Goal: Task Accomplishment & Management: Complete application form

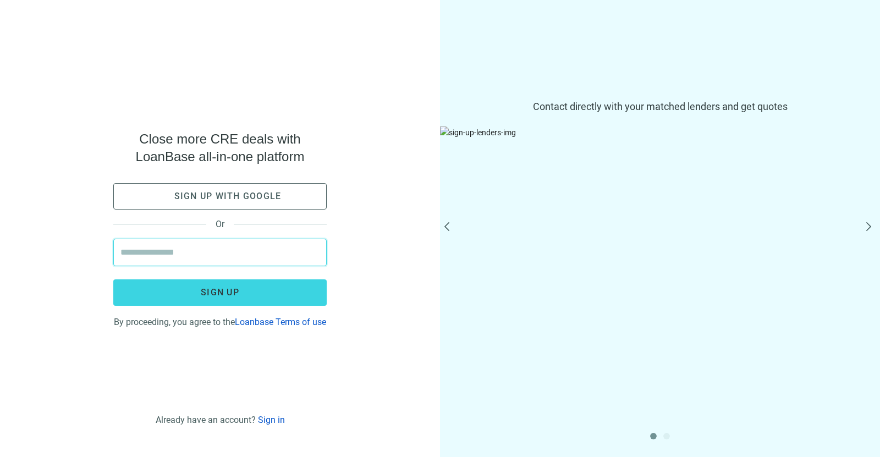
click at [249, 255] on input "email" at bounding box center [219, 252] width 199 height 26
click at [387, 247] on div "Close more CRE deals with LoanBase all-in-one platform Sign up with google Or S…" at bounding box center [220, 228] width 440 height 457
click at [278, 197] on button "Sign up with google" at bounding box center [219, 196] width 213 height 26
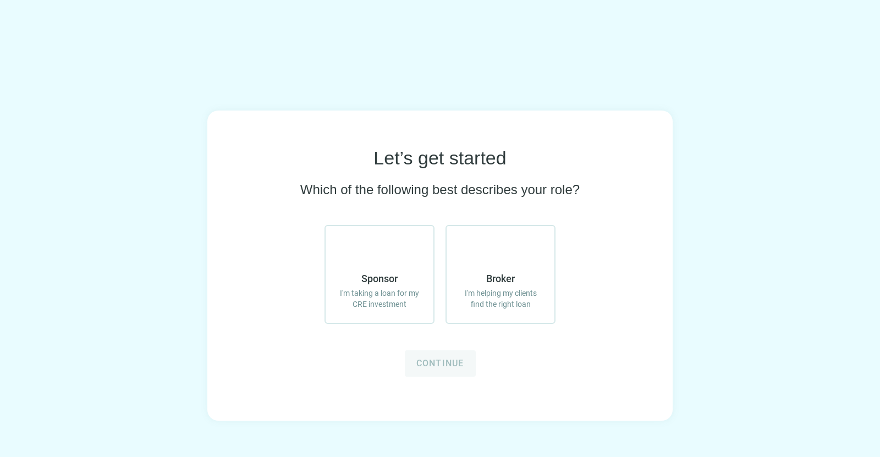
click at [366, 373] on form "Sponsor I'm taking a loan for my CRE investment Broker I'm helping my clients f…" at bounding box center [439, 301] width 231 height 152
click at [384, 295] on span "I'm taking a loan for my CRE investment" at bounding box center [379, 299] width 86 height 22
click at [457, 366] on span "Continue" at bounding box center [440, 363] width 48 height 10
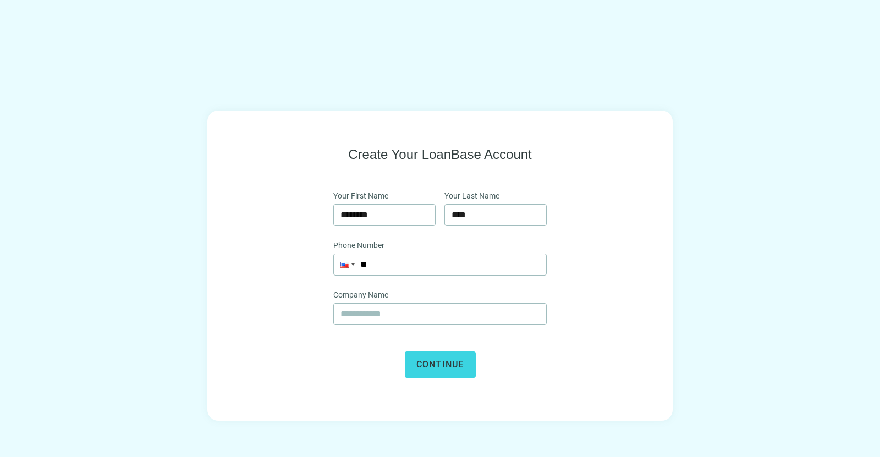
click at [443, 275] on div "Phone Number Phone **" at bounding box center [439, 263] width 213 height 49
click at [441, 258] on input "**" at bounding box center [440, 264] width 212 height 21
type input "**********"
click at [446, 325] on div "Company Name" at bounding box center [439, 313] width 213 height 49
click at [452, 319] on input "text" at bounding box center [439, 314] width 199 height 21
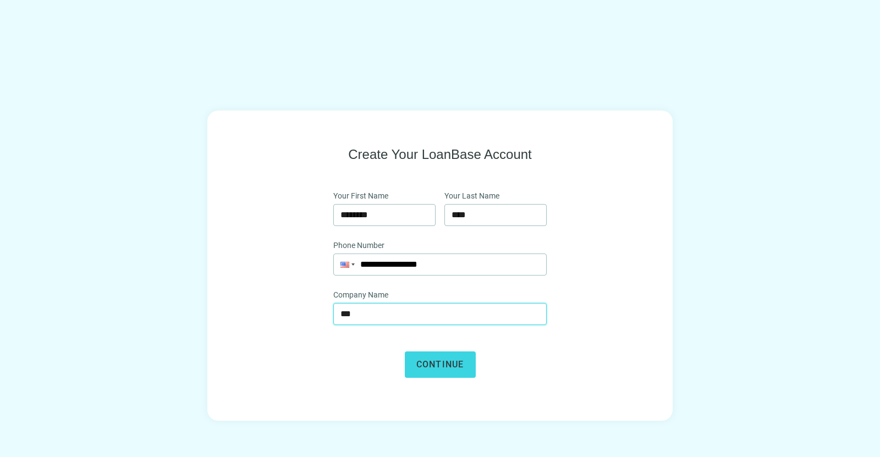
type input "**********"
click at [438, 367] on span "Continue" at bounding box center [440, 364] width 48 height 10
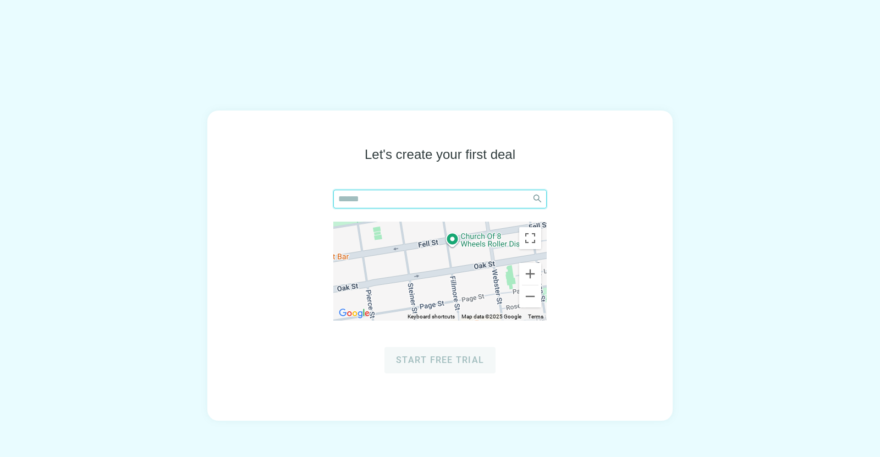
click at [445, 195] on input "search" at bounding box center [432, 199] width 189 height 18
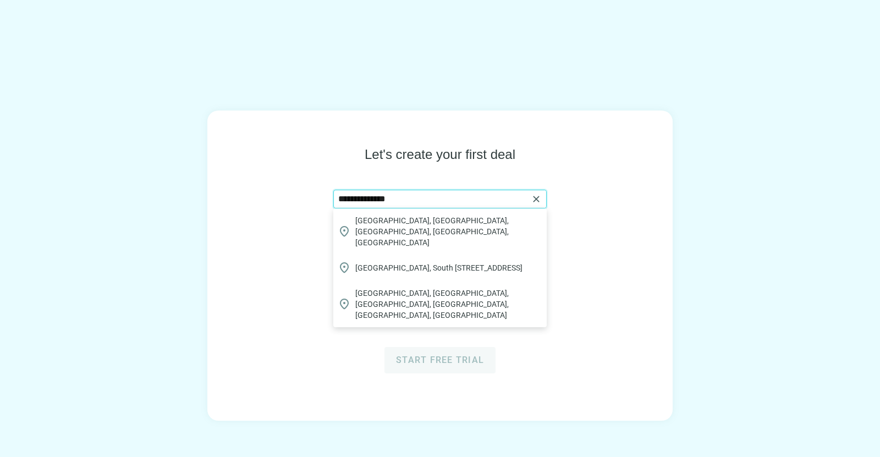
click at [470, 199] on input "**********" at bounding box center [433, 199] width 190 height 18
type input "**********"
click at [617, 187] on div "**********" at bounding box center [439, 260] width 395 height 228
click at [484, 198] on input "**********" at bounding box center [433, 199] width 190 height 18
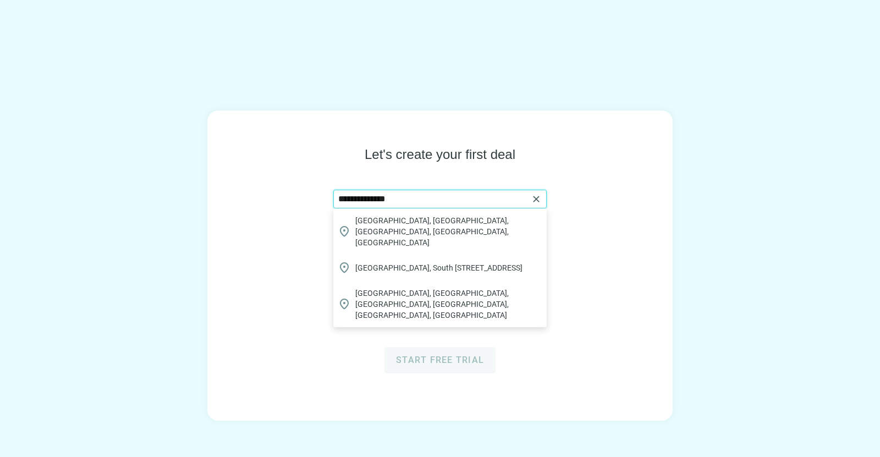
click at [484, 198] on input "**********" at bounding box center [433, 199] width 190 height 18
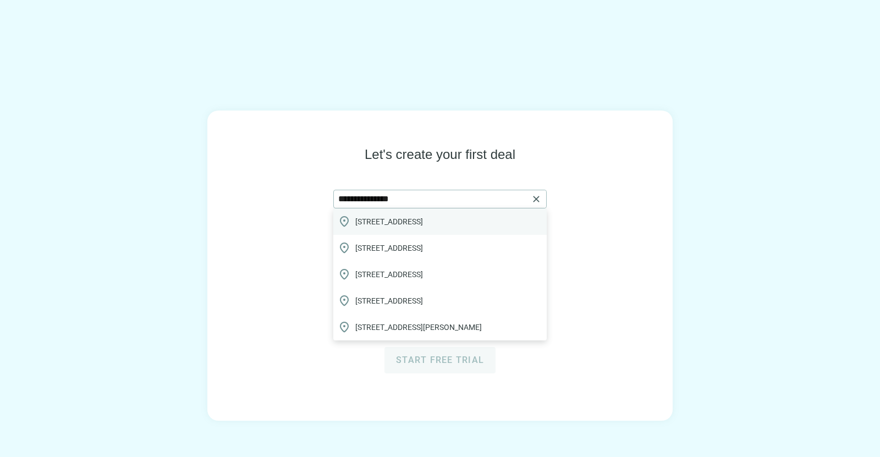
click at [423, 222] on span "95 State Street, Salt Lake City, UT, USA" at bounding box center [389, 221] width 68 height 11
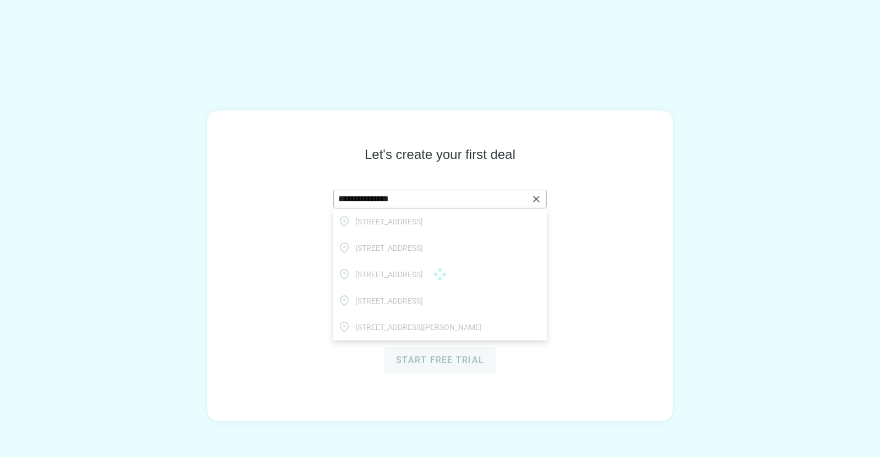
type input "**********"
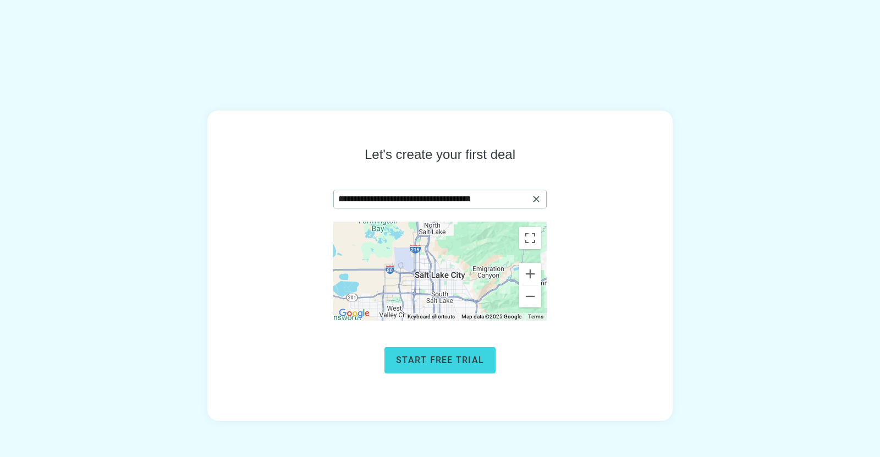
drag, startPoint x: 449, startPoint y: 286, endPoint x: 456, endPoint y: 297, distance: 12.7
click at [456, 297] on div "To activate drag with keyboard, press Alt + Enter. Once in keyboard drag state,…" at bounding box center [439, 271] width 213 height 99
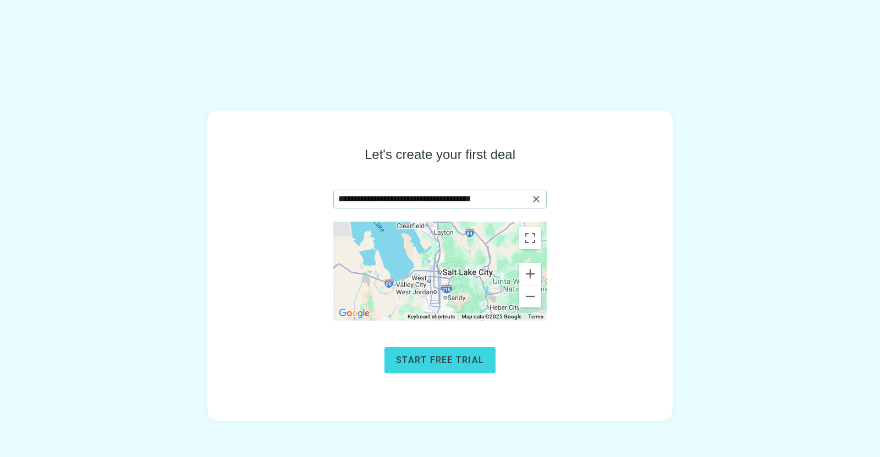
drag, startPoint x: 445, startPoint y: 293, endPoint x: 446, endPoint y: 220, distance: 72.6
click at [446, 220] on form "**********" at bounding box center [439, 282] width 213 height 184
drag, startPoint x: 440, startPoint y: 269, endPoint x: 438, endPoint y: 242, distance: 26.5
click at [438, 242] on div "To activate drag with keyboard, press Alt + Enter. Once in keyboard drag state,…" at bounding box center [439, 271] width 213 height 99
click at [459, 357] on span "Start free trial" at bounding box center [440, 360] width 88 height 10
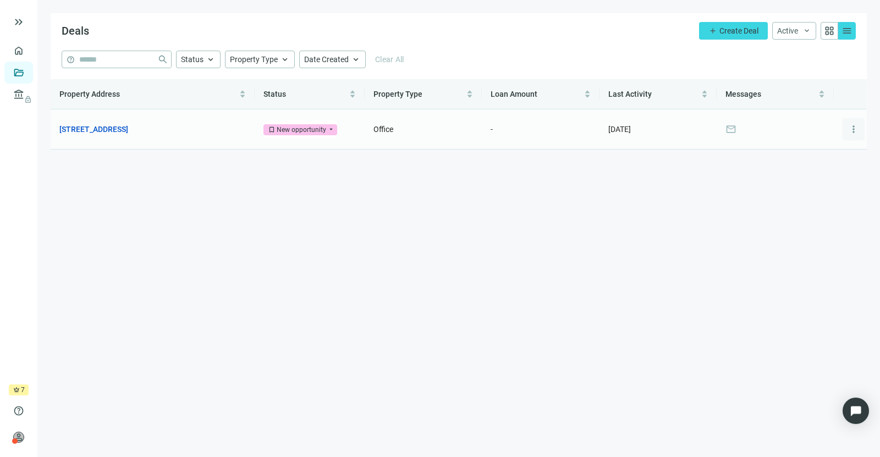
click at [851, 130] on span "more_vert" at bounding box center [853, 129] width 11 height 11
click at [382, 129] on span "Office" at bounding box center [383, 129] width 20 height 9
click at [483, 187] on main "Deals add Create Deal Active keyboard_arrow_down grid_view menu help close Stat…" at bounding box center [458, 228] width 842 height 457
click at [715, 35] on span "add" at bounding box center [712, 30] width 9 height 9
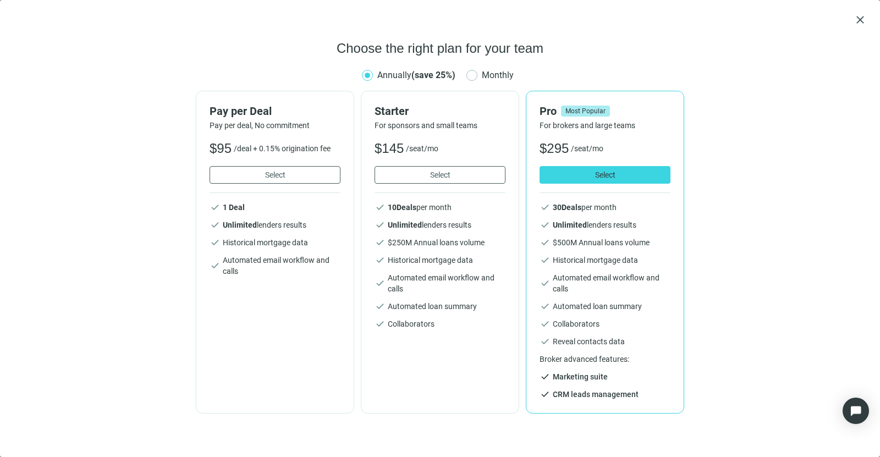
click at [518, 45] on span "Choose the right plan for your team" at bounding box center [439, 49] width 207 height 18
drag, startPoint x: 859, startPoint y: 23, endPoint x: 857, endPoint y: 12, distance: 11.8
click at [857, 13] on span "close" at bounding box center [859, 19] width 13 height 13
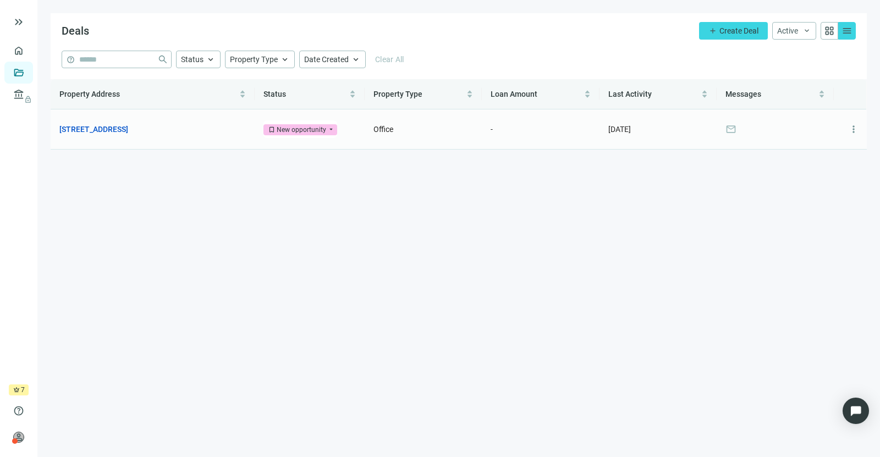
click at [385, 126] on span "Office" at bounding box center [383, 129] width 20 height 9
click at [128, 130] on link "[STREET_ADDRESS]" at bounding box center [93, 129] width 69 height 12
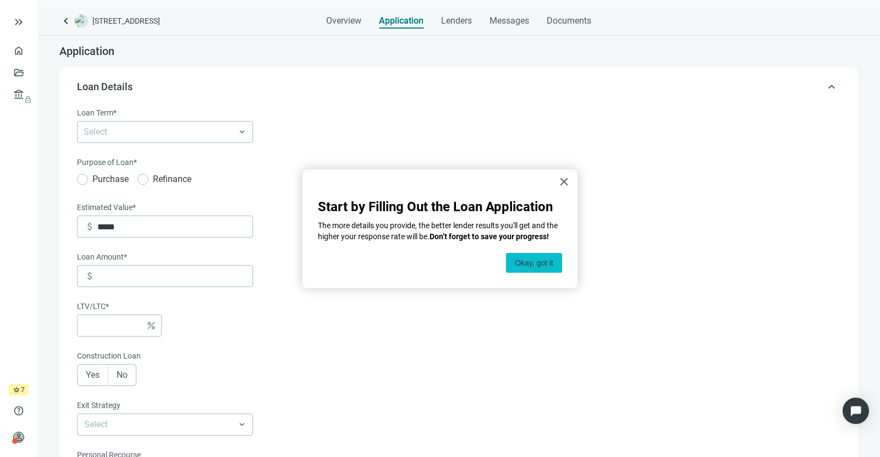
click at [538, 262] on button "Okay, got it" at bounding box center [534, 263] width 56 height 20
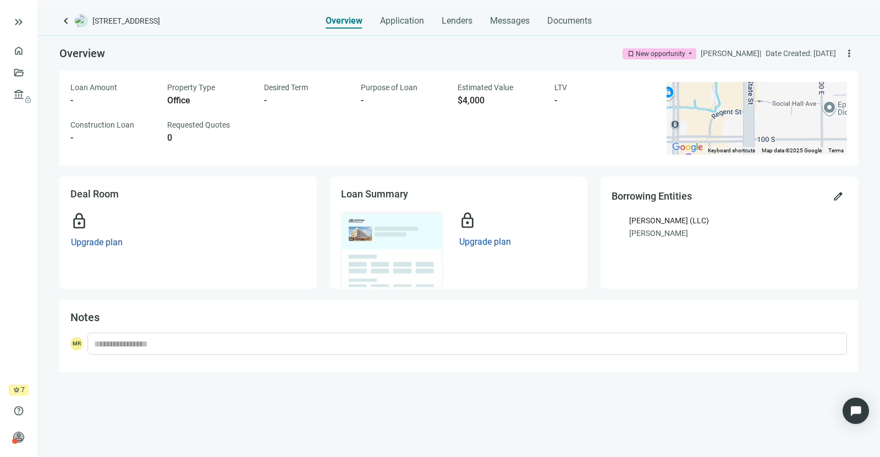
click at [674, 218] on div "[PERSON_NAME] (LLC)" at bounding box center [669, 220] width 80 height 12
click at [842, 195] on span "edit" at bounding box center [837, 196] width 11 height 11
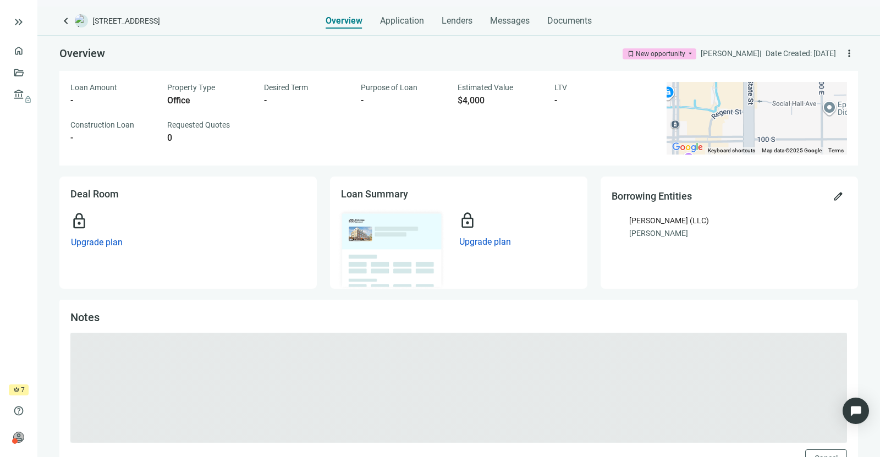
click at [261, 309] on div "Notes Cancel" at bounding box center [458, 392] width 798 height 185
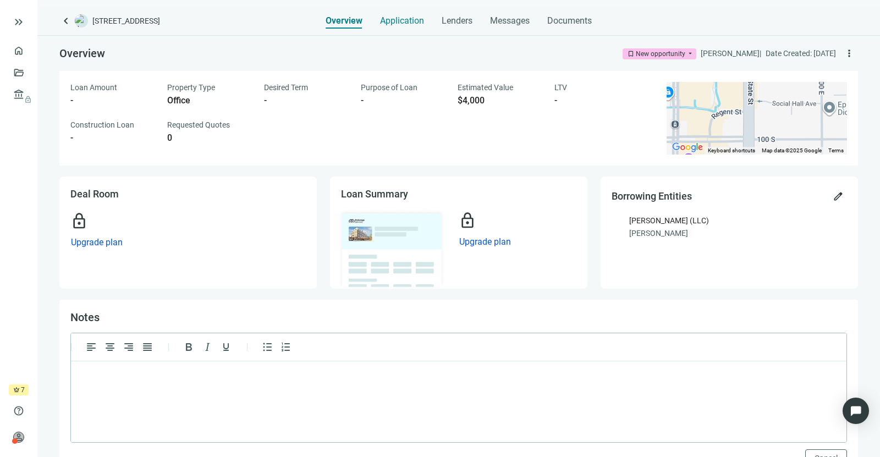
click at [412, 25] on span "Application" at bounding box center [402, 20] width 44 height 11
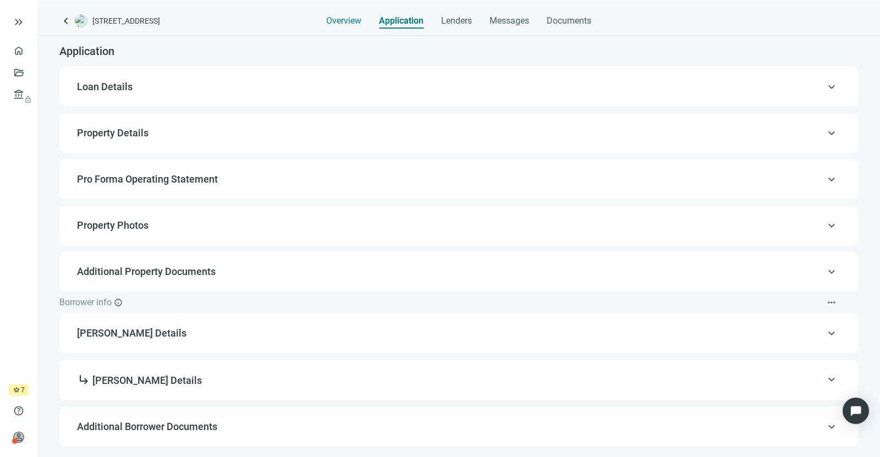
click at [351, 19] on span "Overview" at bounding box center [343, 20] width 35 height 11
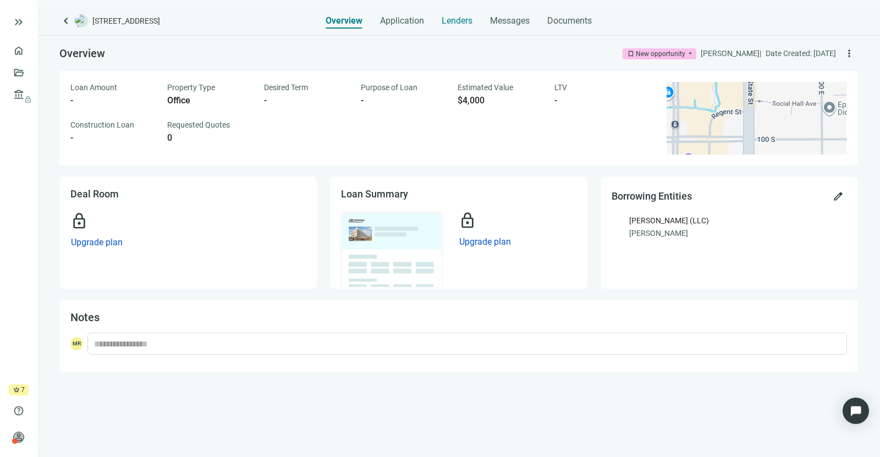
click at [450, 23] on span "Lenders" at bounding box center [457, 20] width 31 height 11
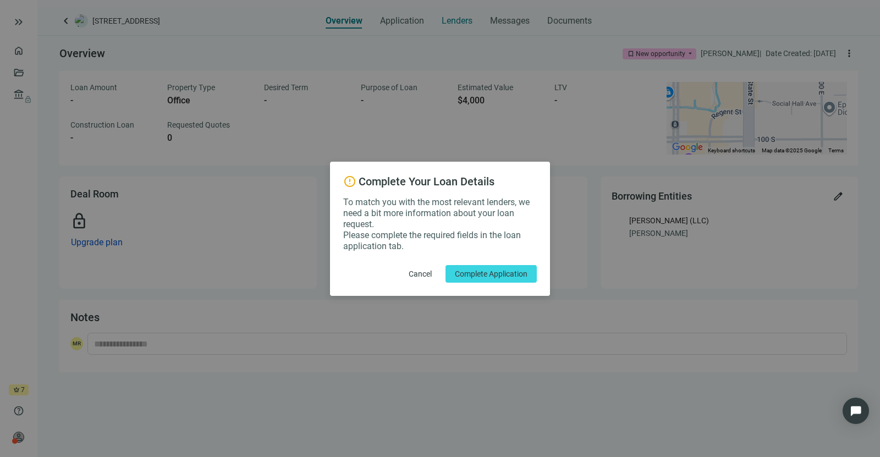
click at [500, 22] on div "error Complete Your Loan Details To match you with the most relevant lenders, w…" at bounding box center [440, 228] width 880 height 457
click at [417, 275] on span "Cancel" at bounding box center [420, 273] width 23 height 9
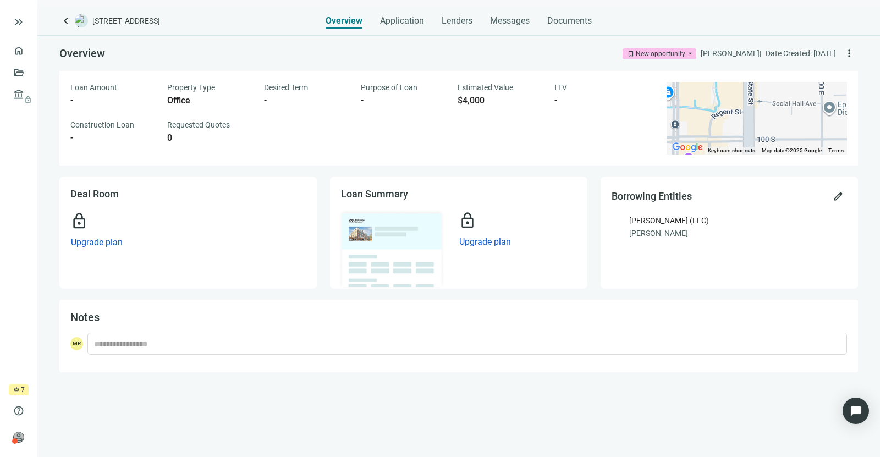
click at [70, 20] on span "keyboard_arrow_left" at bounding box center [65, 20] width 13 height 13
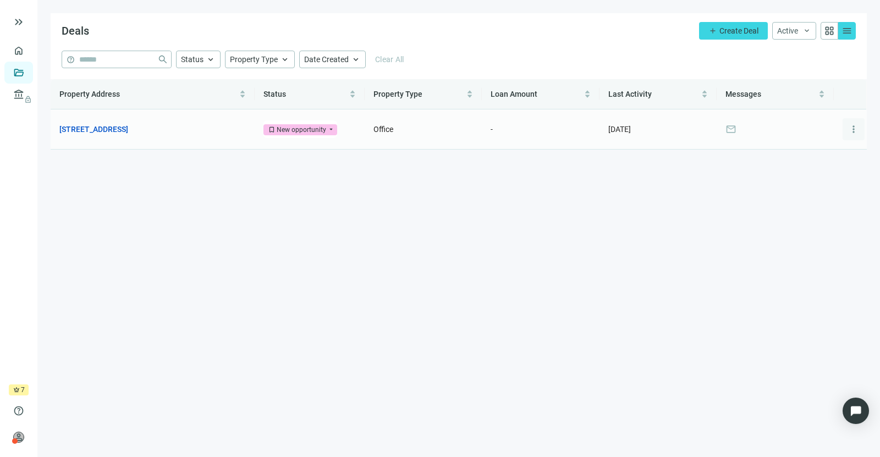
click at [849, 134] on span "more_vert" at bounding box center [853, 129] width 11 height 11
click at [729, 128] on span "mail" at bounding box center [730, 129] width 11 height 11
click at [729, 136] on td "mail" at bounding box center [774, 129] width 117 height 40
click at [622, 130] on span "[DATE]" at bounding box center [619, 129] width 23 height 9
click at [543, 127] on td "-" at bounding box center [540, 129] width 117 height 40
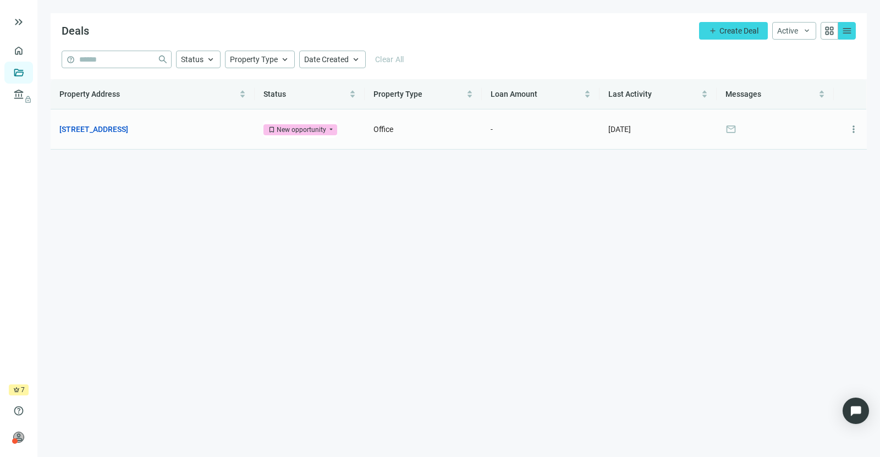
click at [405, 131] on td "Office" at bounding box center [423, 129] width 117 height 40
click at [195, 63] on span "Status" at bounding box center [192, 59] width 23 height 9
click at [106, 234] on main "Deals add Create Deal Active keyboard_arrow_down grid_view menu help close Stat…" at bounding box center [458, 228] width 842 height 457
click at [13, 390] on span "crown" at bounding box center [16, 390] width 7 height 7
click at [23, 416] on span "help" at bounding box center [18, 410] width 11 height 11
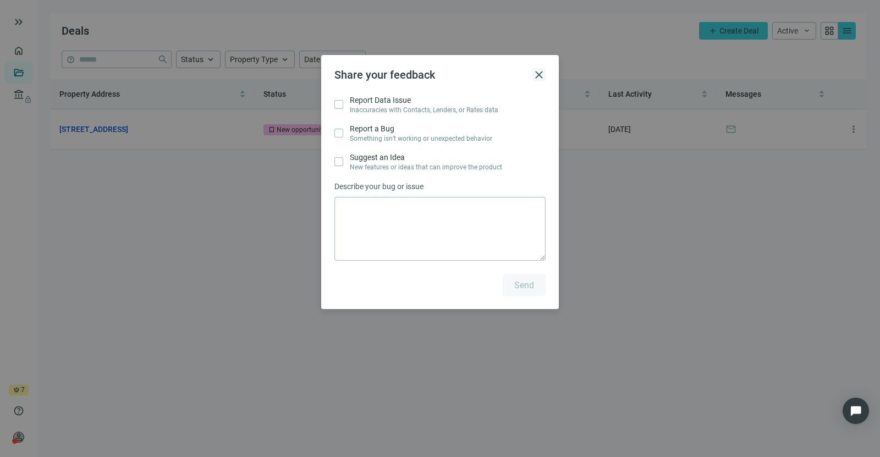
click at [540, 74] on span "close" at bounding box center [538, 74] width 13 height 13
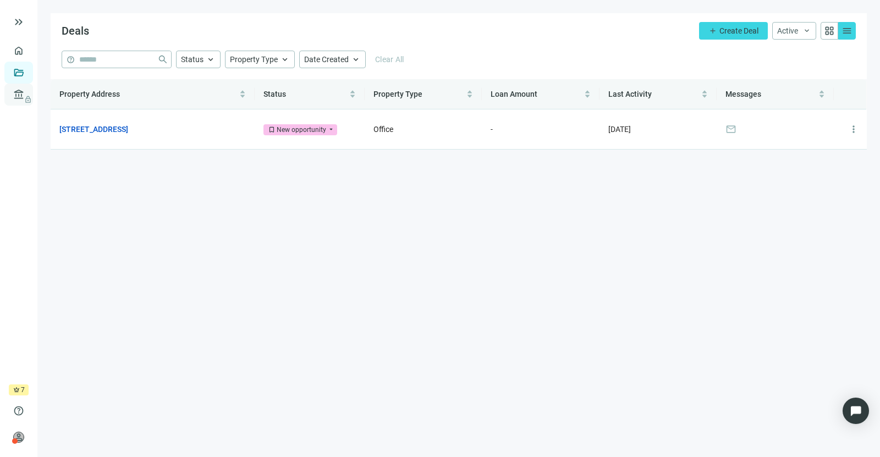
click at [23, 97] on span "lock" at bounding box center [19, 94] width 9 height 9
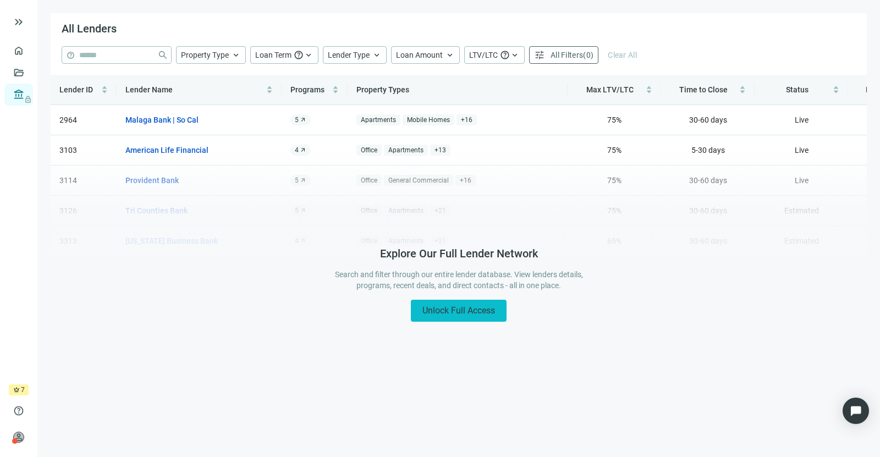
click at [448, 311] on span "Unlock Full Access" at bounding box center [458, 310] width 73 height 10
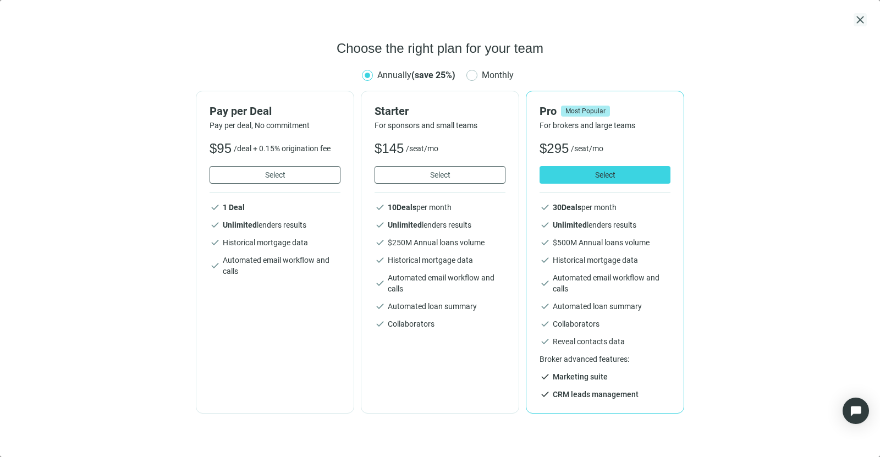
click at [857, 13] on span "close" at bounding box center [859, 19] width 13 height 13
